Goal: Transaction & Acquisition: Purchase product/service

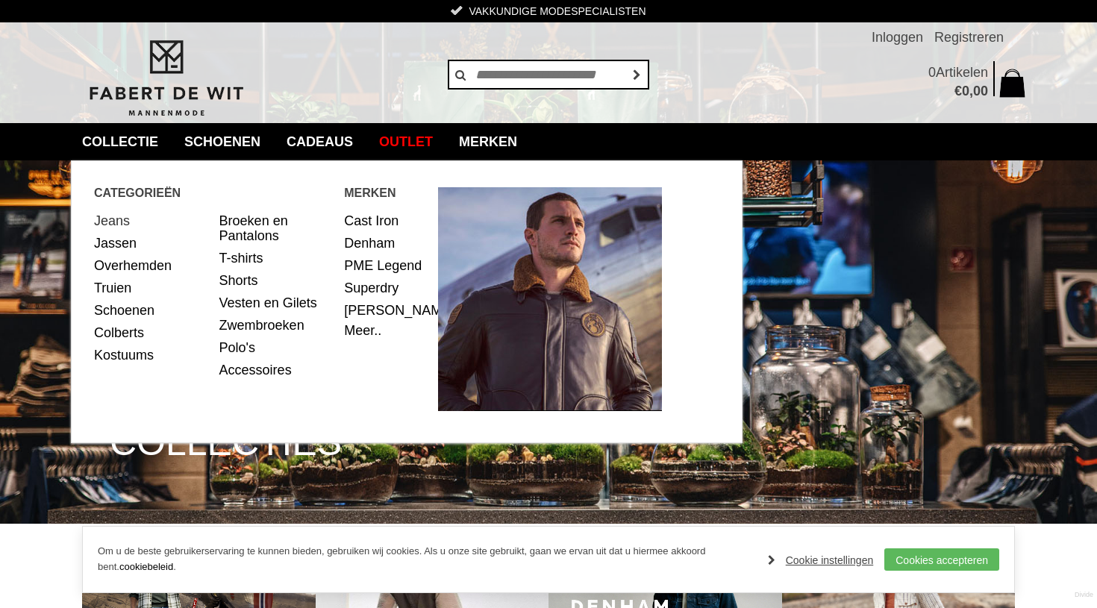
click at [116, 225] on link "Jeans" at bounding box center [151, 221] width 114 height 22
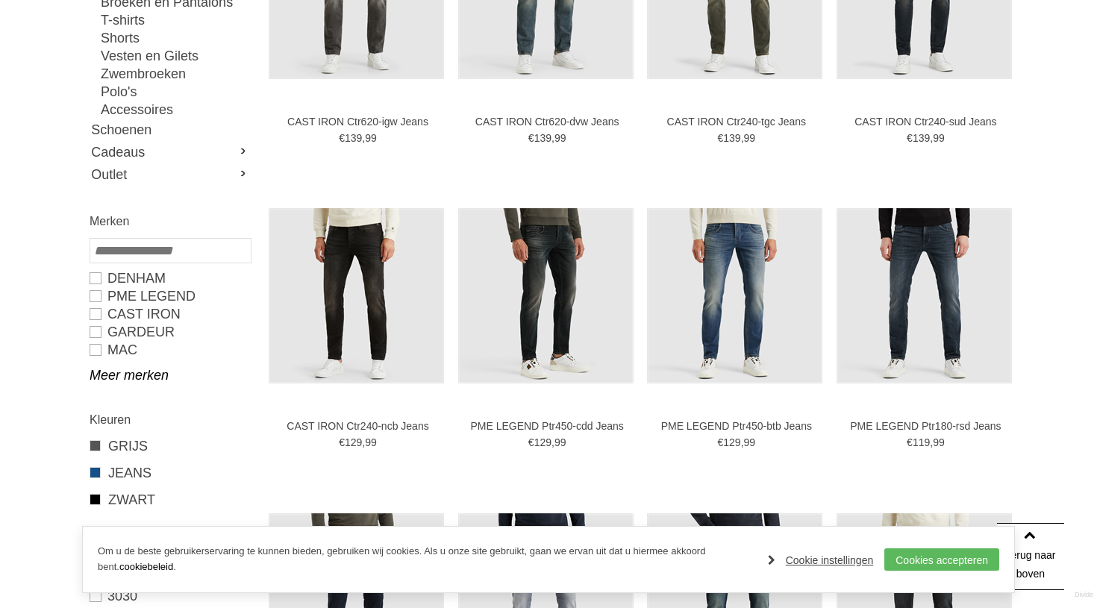
scroll to position [411, 0]
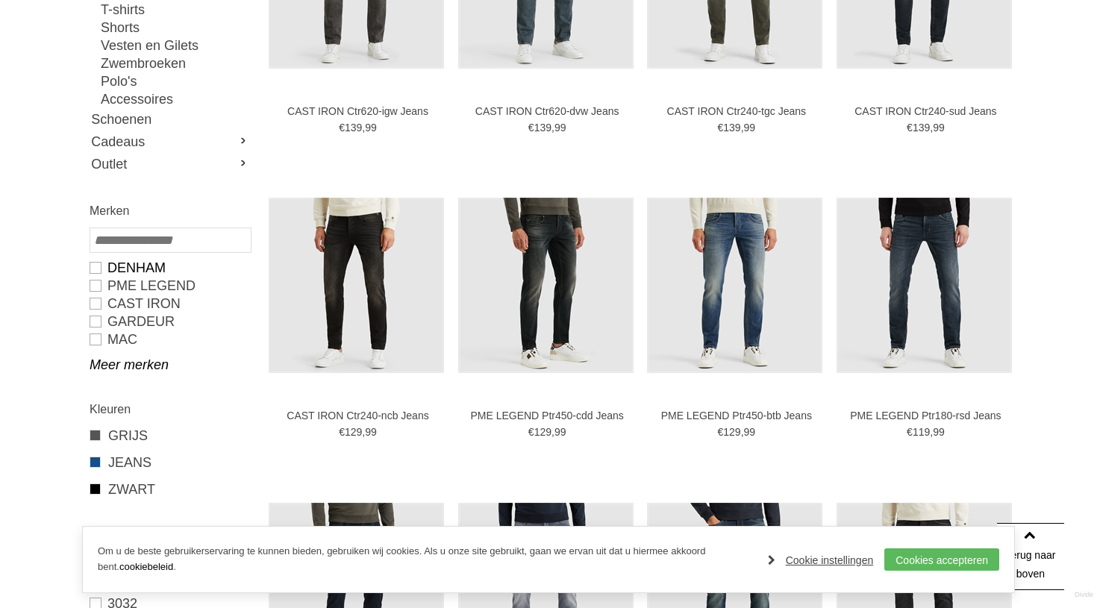
click at [157, 265] on link "DENHAM" at bounding box center [170, 268] width 160 height 18
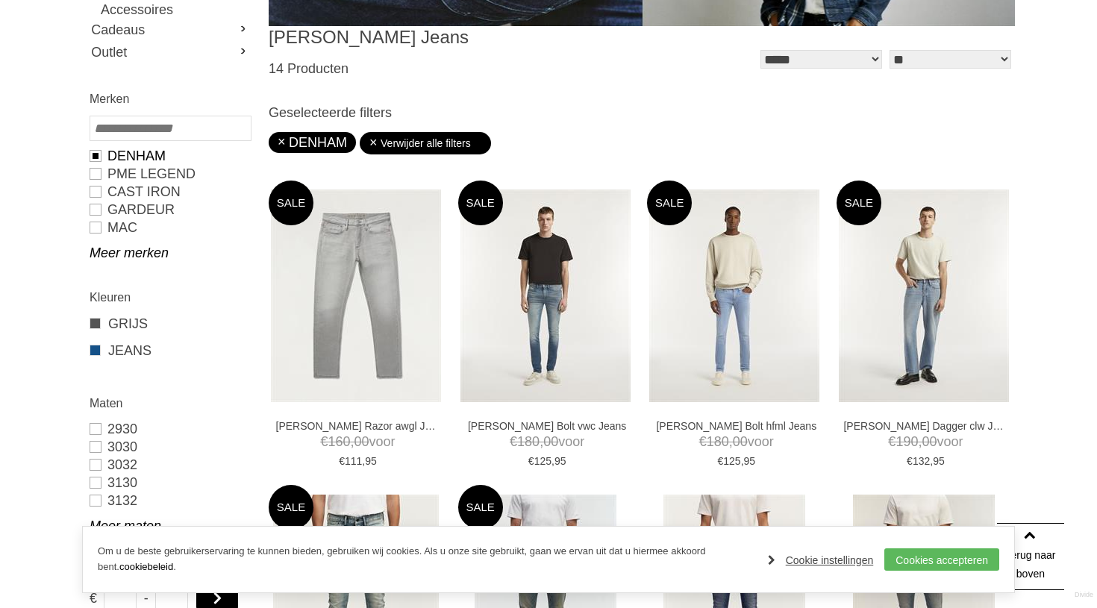
type input "***"
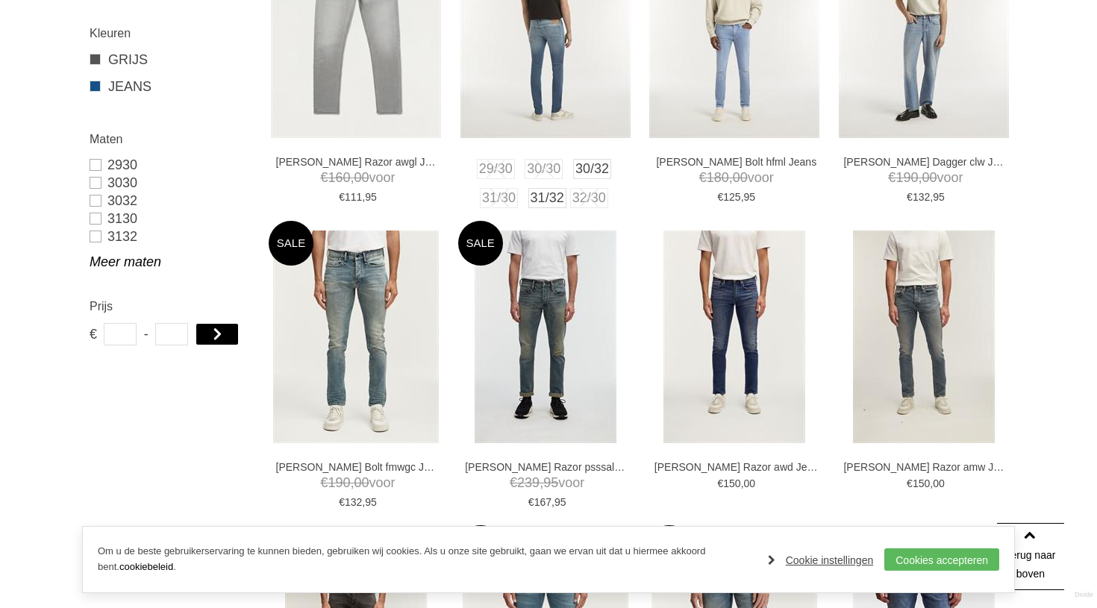
scroll to position [709, 0]
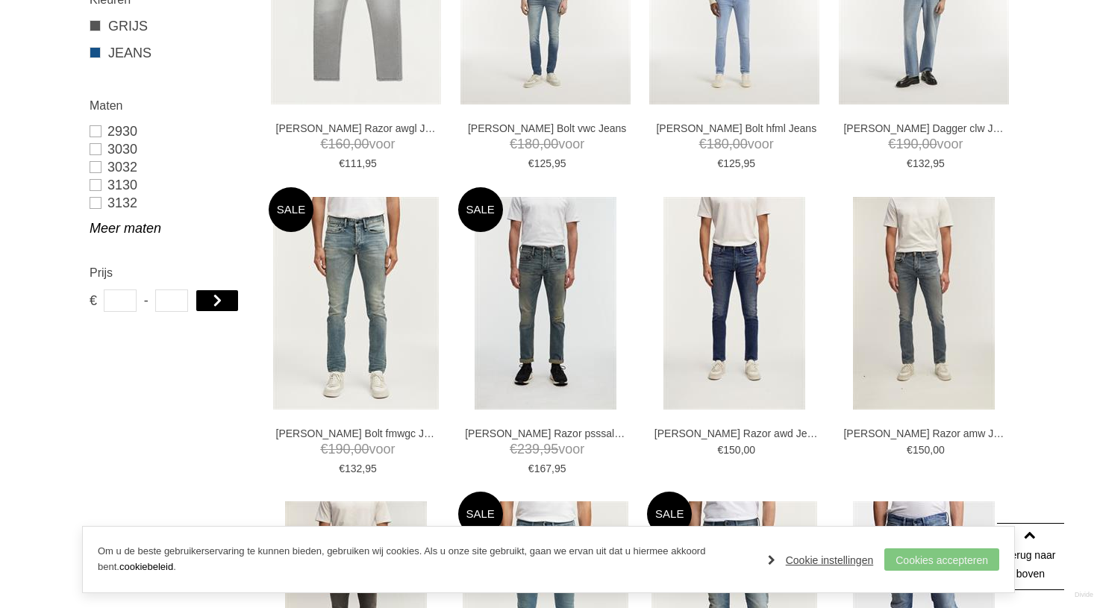
click at [955, 558] on link "Cookies accepteren" at bounding box center [941, 559] width 115 height 22
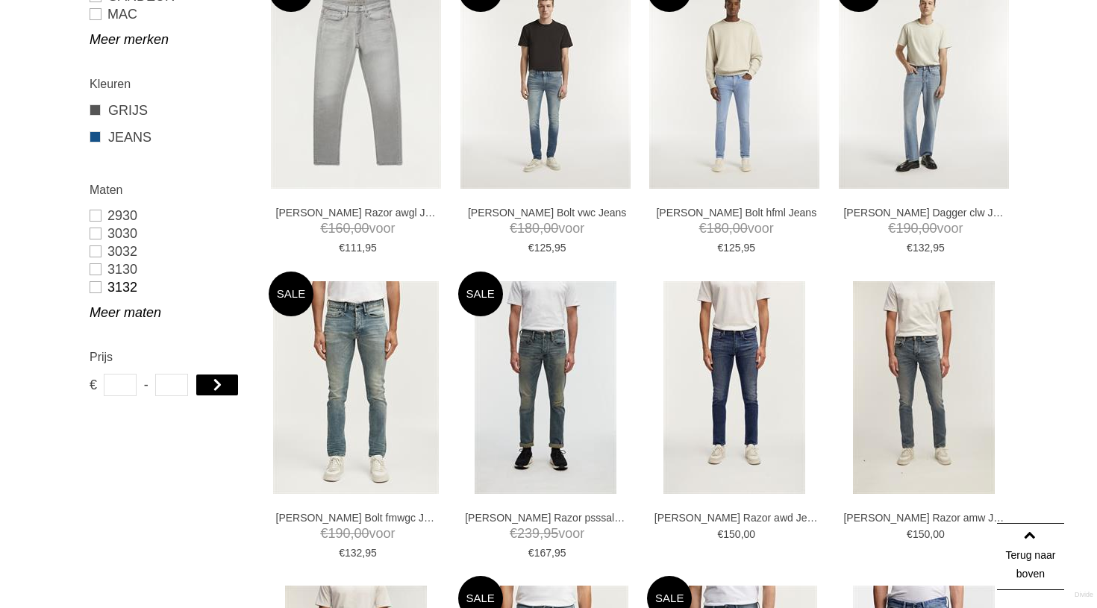
scroll to position [627, 0]
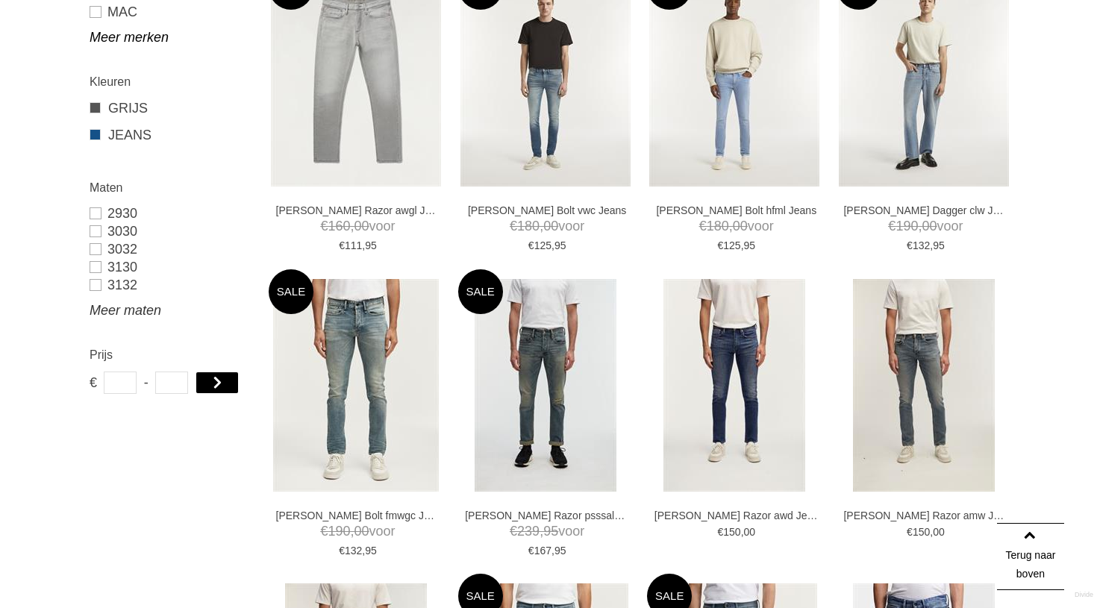
click at [134, 304] on link "Meer maten" at bounding box center [170, 310] width 160 height 18
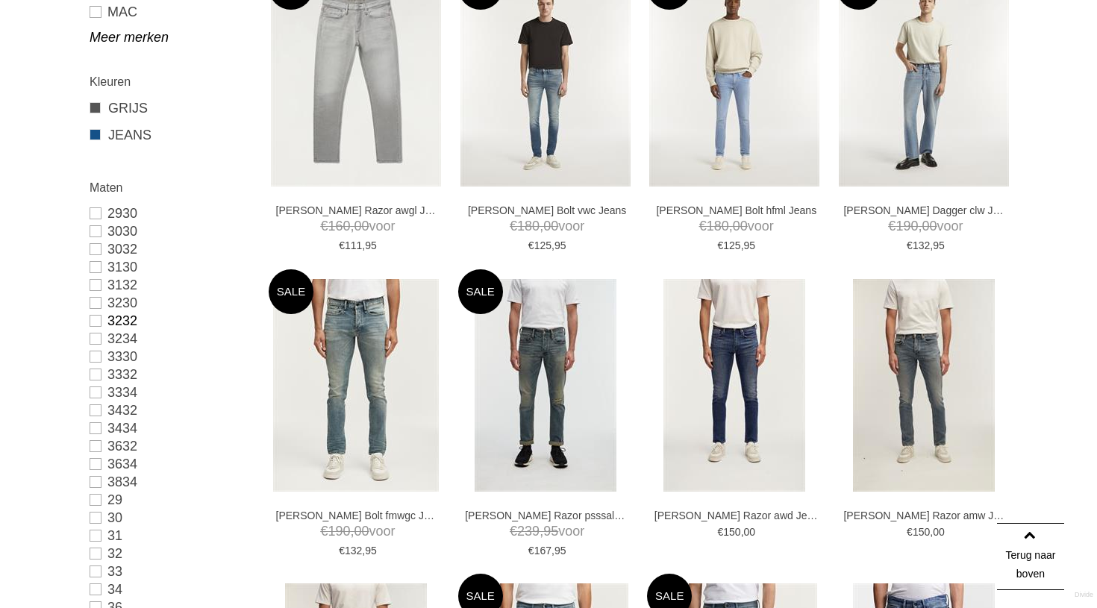
click at [128, 320] on link "3232" at bounding box center [170, 321] width 160 height 18
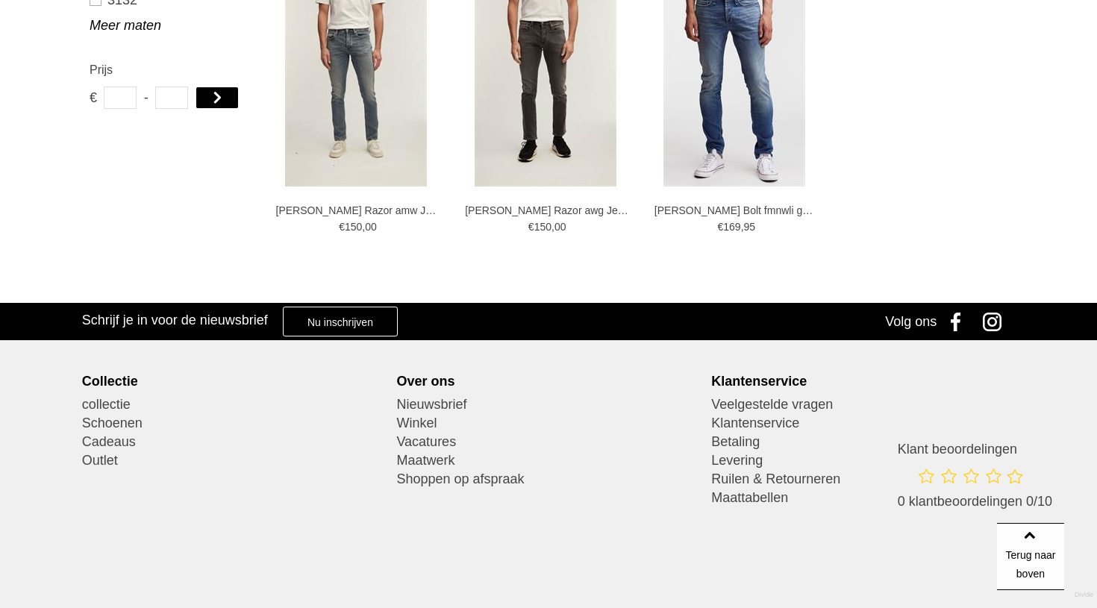
type input "***"
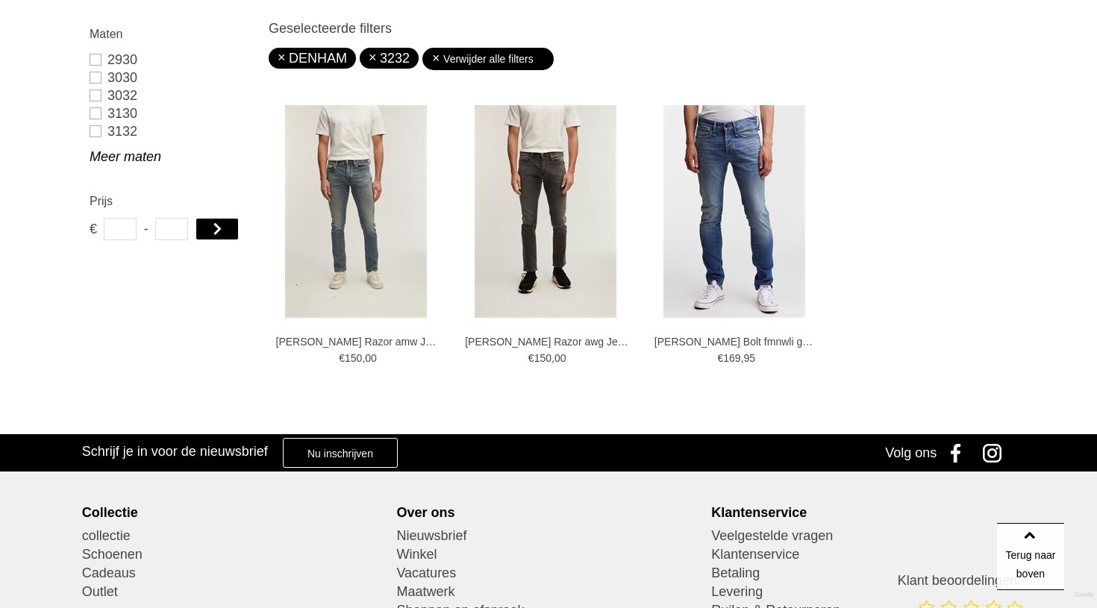
scroll to position [434, 0]
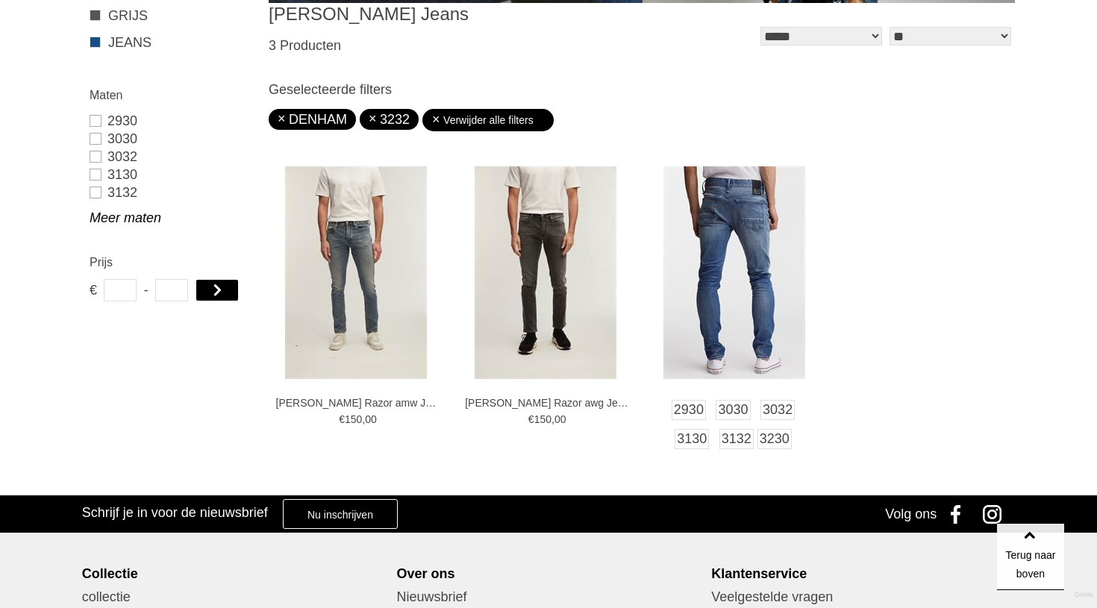
click at [797, 310] on img at bounding box center [734, 272] width 142 height 213
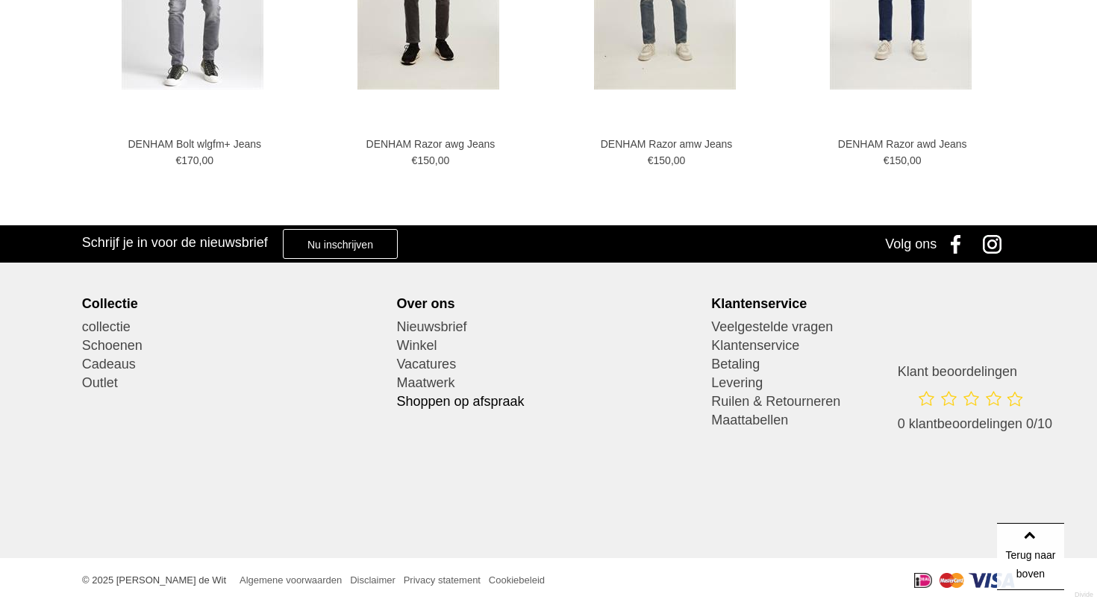
scroll to position [1485, 0]
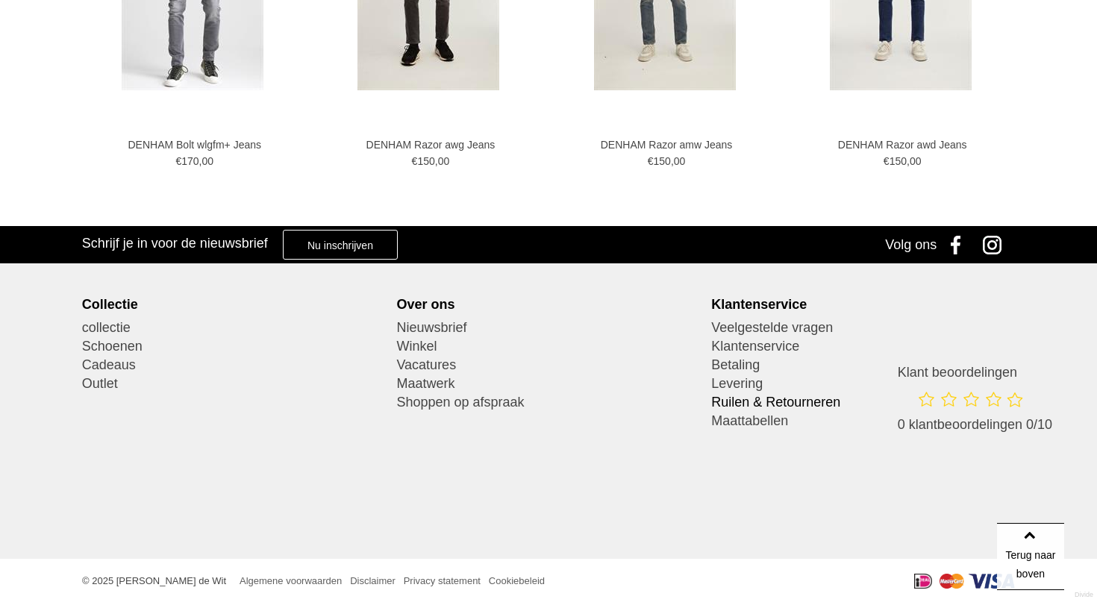
click at [764, 404] on link "Ruilen & Retourneren" at bounding box center [863, 402] width 304 height 19
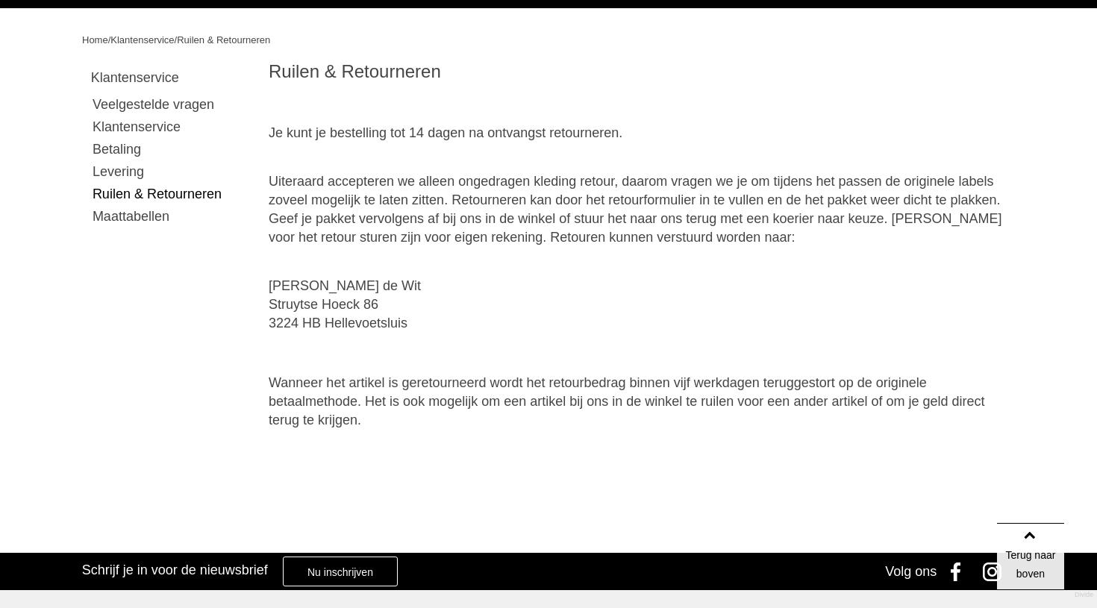
scroll to position [154, 0]
